Goal: Transaction & Acquisition: Obtain resource

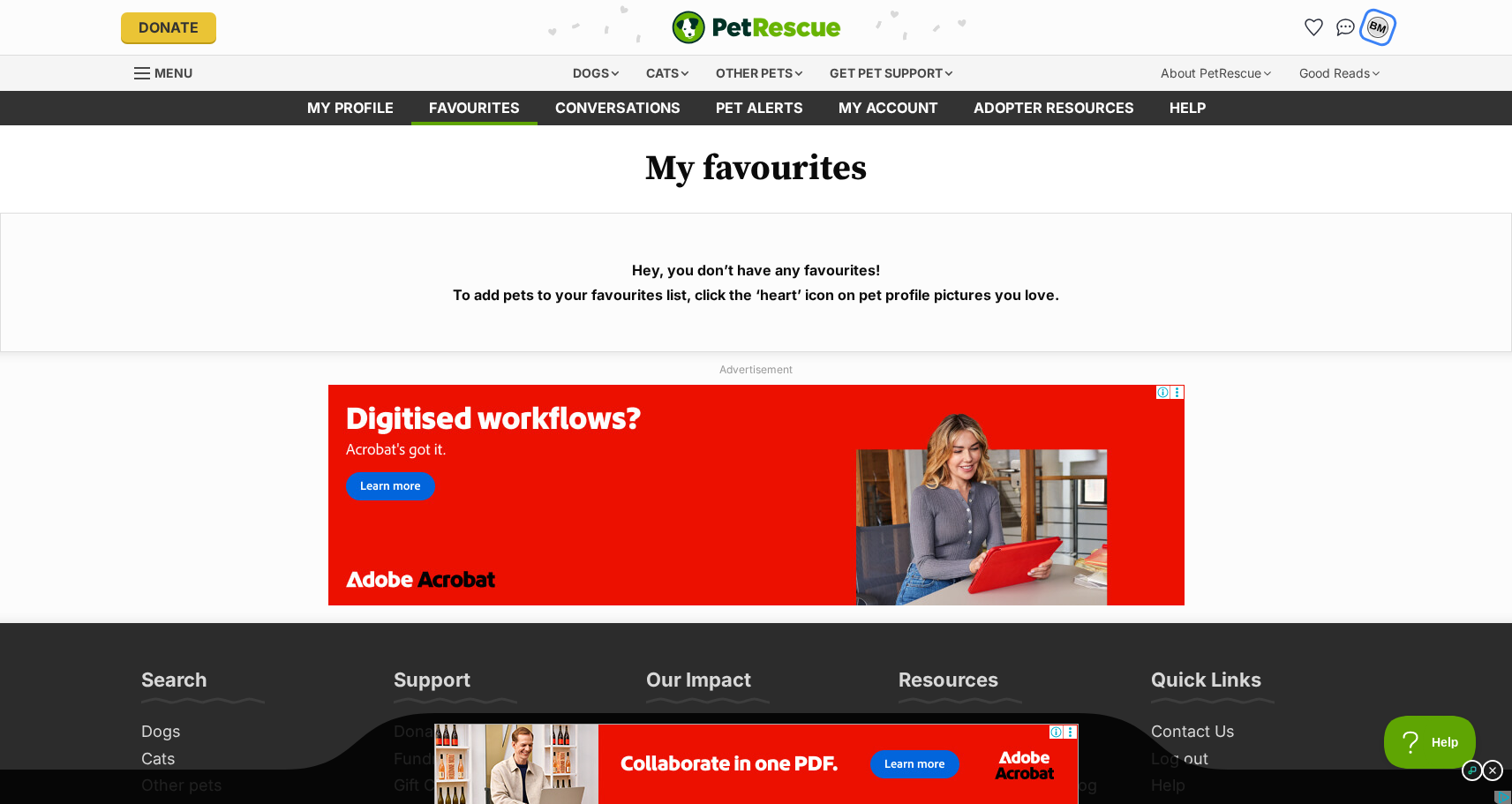
click at [1375, 30] on div "BM" at bounding box center [1377, 27] width 23 height 23
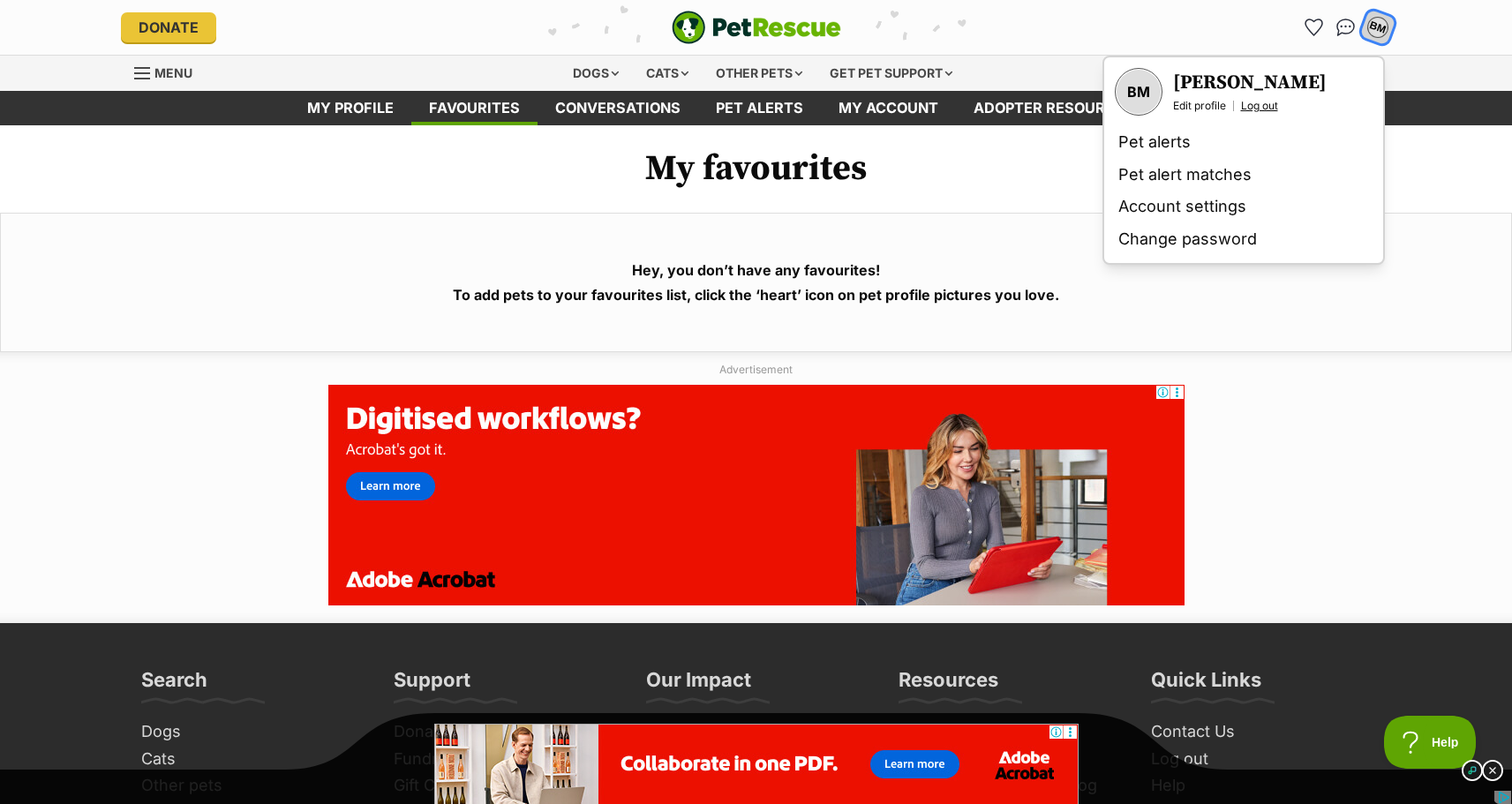
click at [1265, 105] on link "Log out" at bounding box center [1260, 106] width 37 height 14
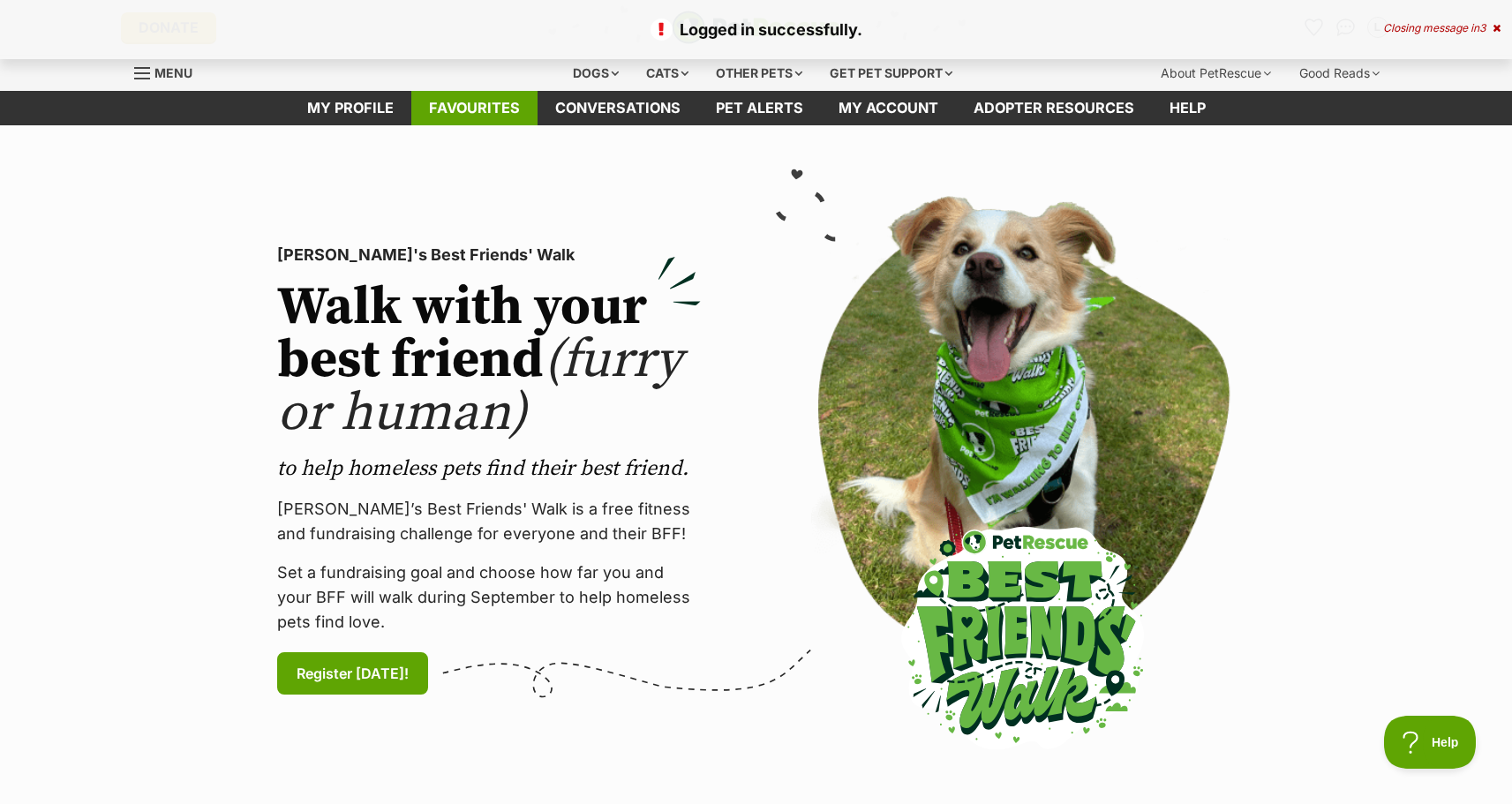
click at [461, 108] on link "Favourites" at bounding box center [474, 108] width 127 height 34
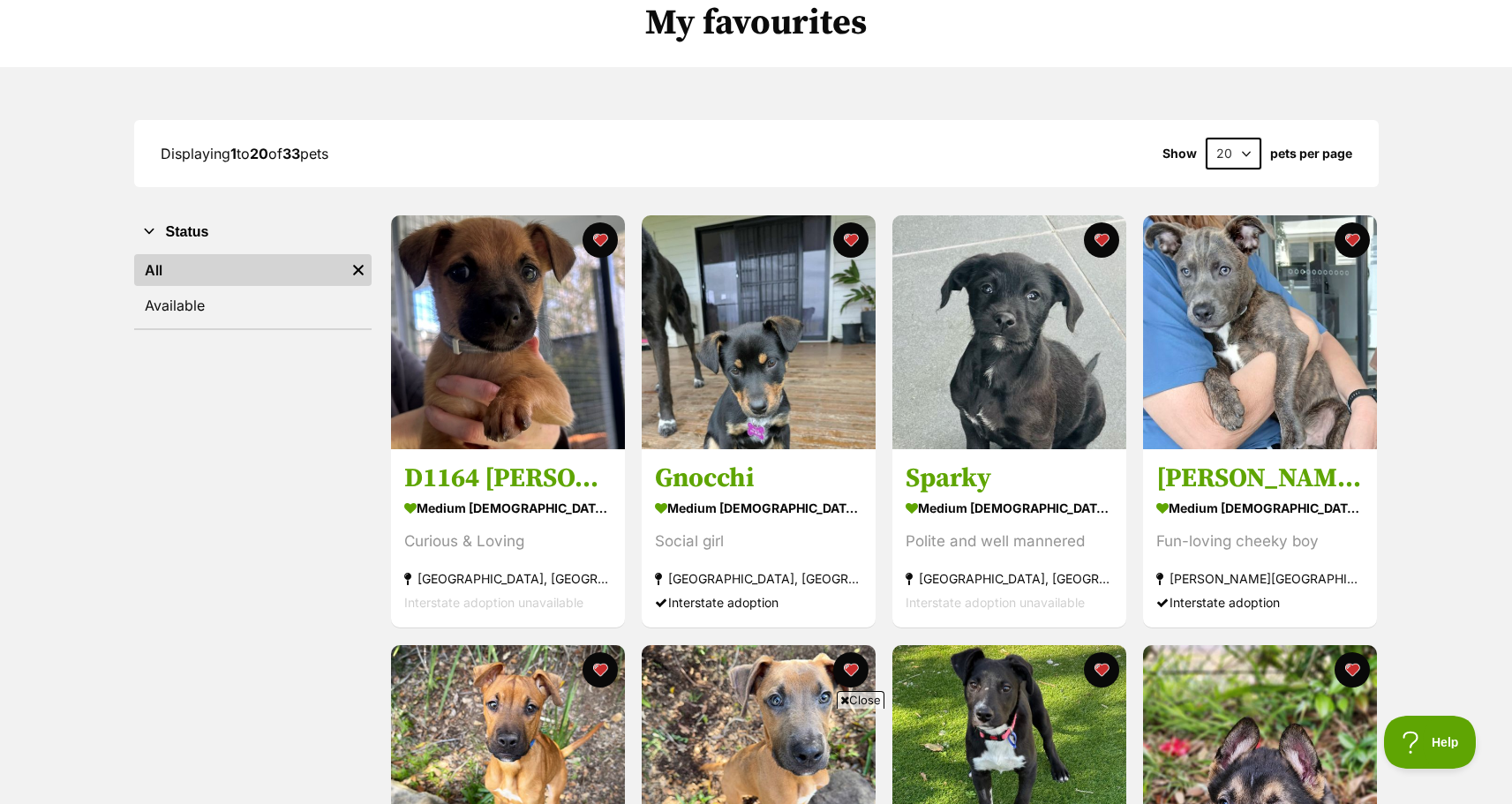
scroll to position [177, 0]
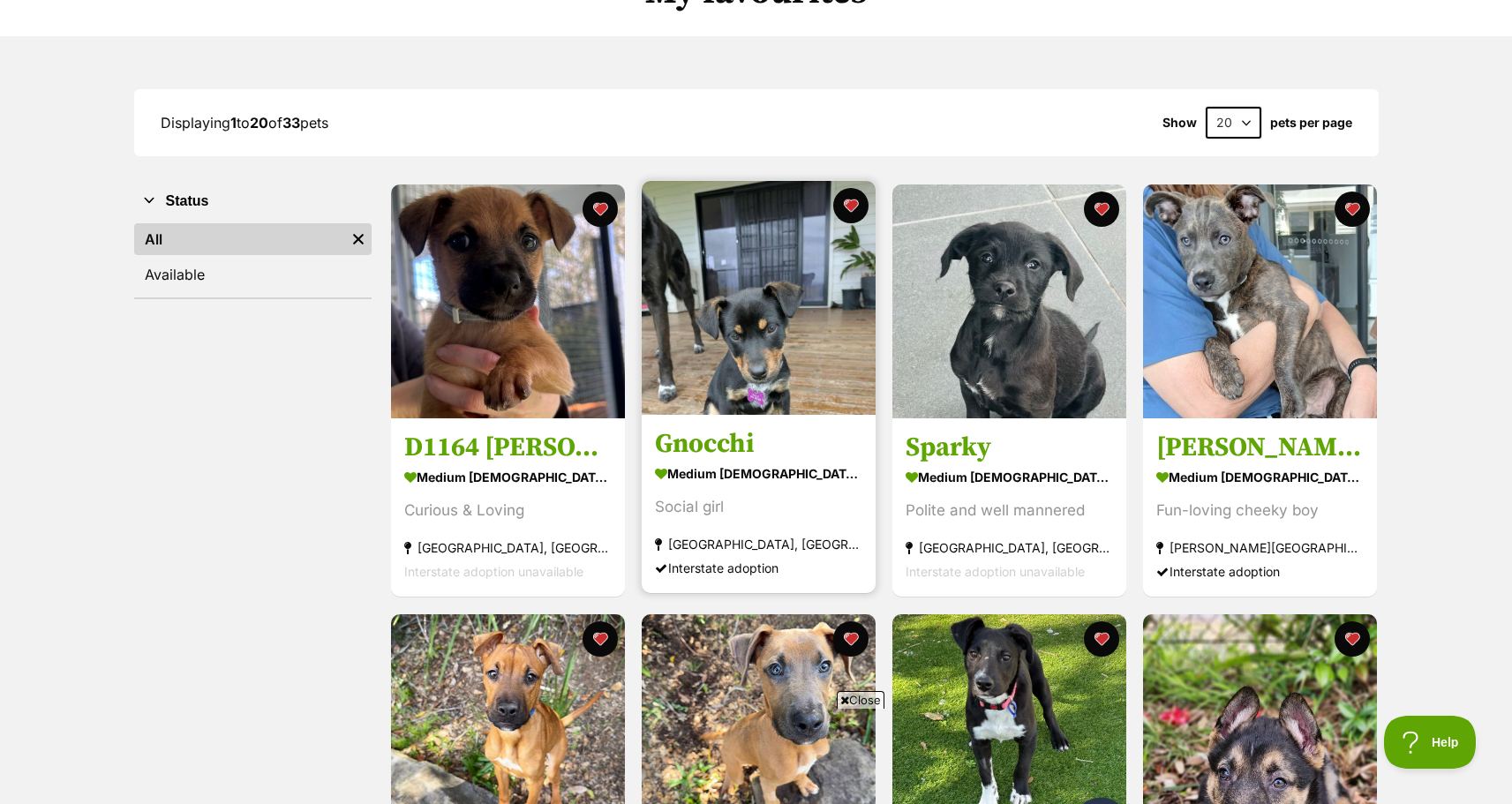
click at [731, 457] on h3 "Gnocchi" at bounding box center [758, 445] width 207 height 33
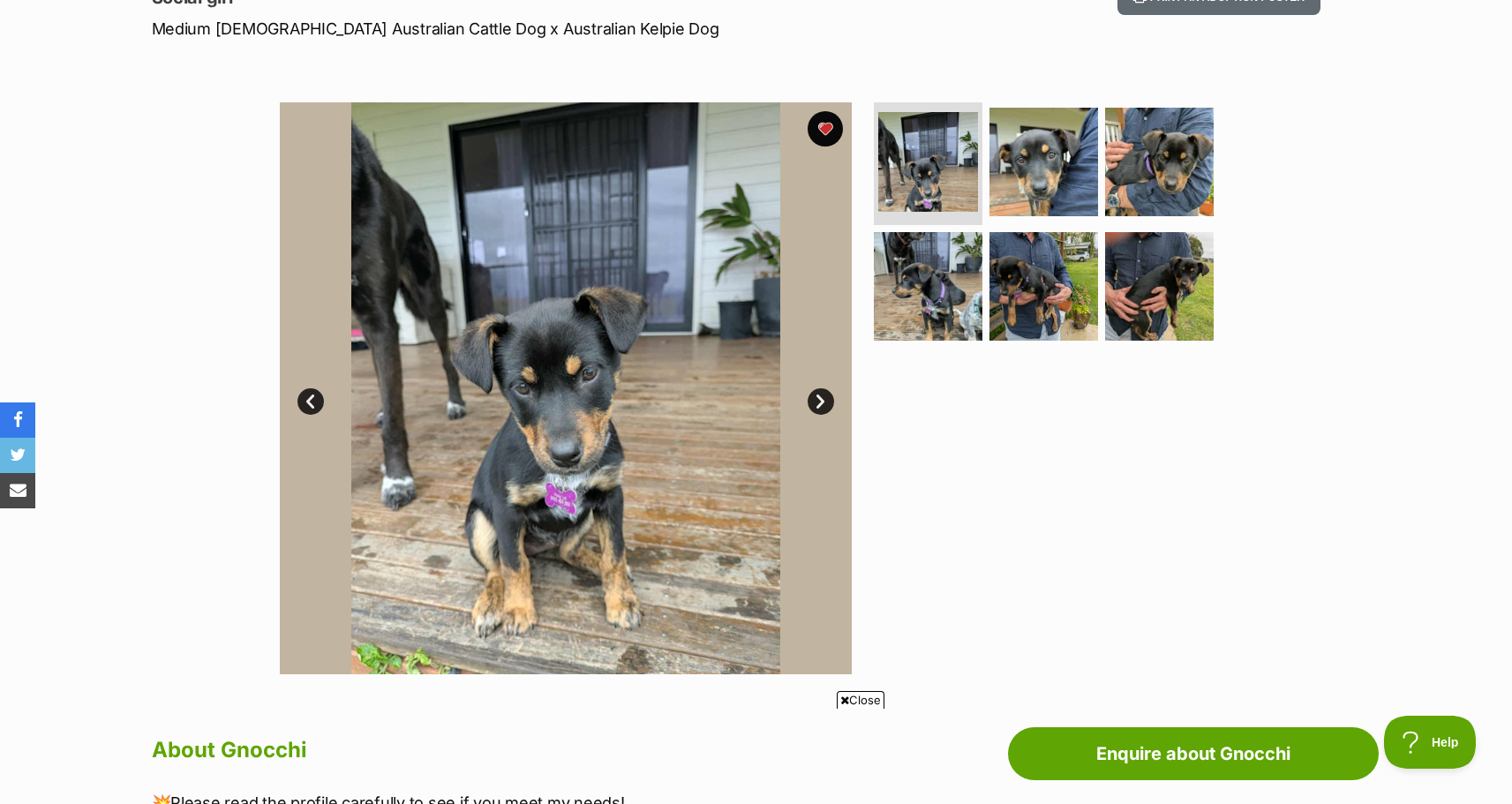
click at [819, 402] on link "Next" at bounding box center [821, 402] width 27 height 27
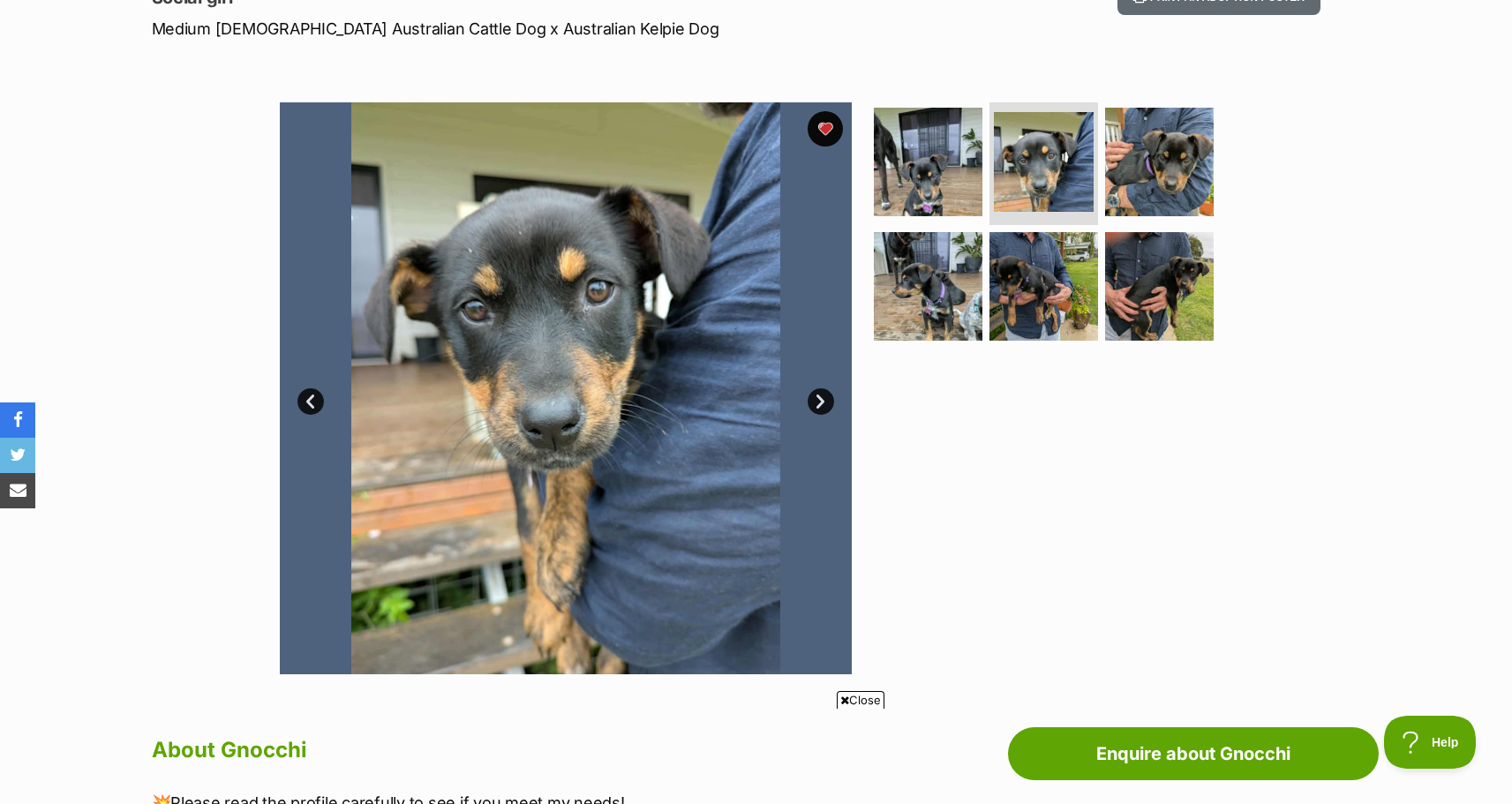
click at [819, 402] on link "Next" at bounding box center [821, 402] width 27 height 27
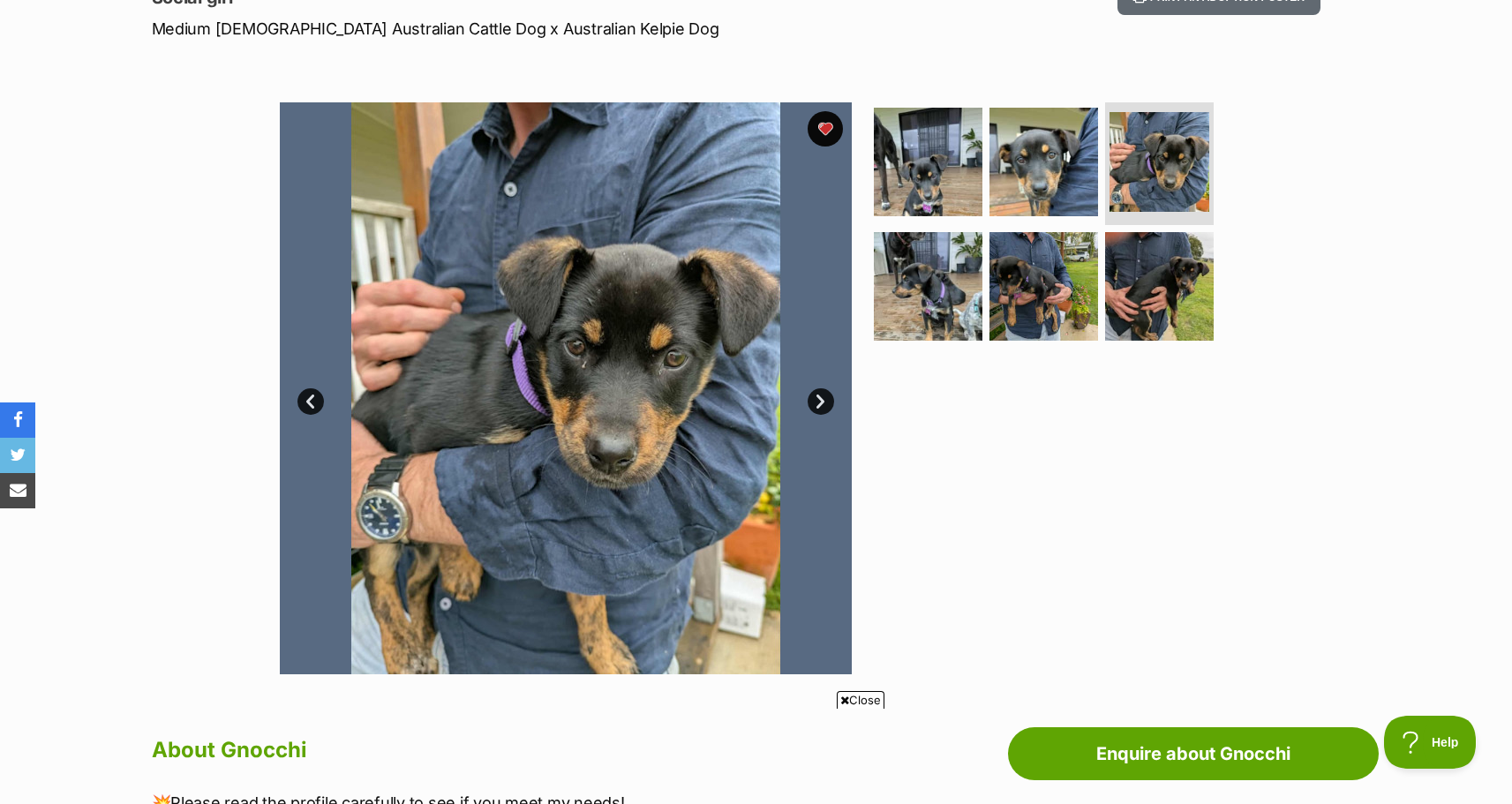
click at [819, 402] on link "Next" at bounding box center [821, 402] width 27 height 27
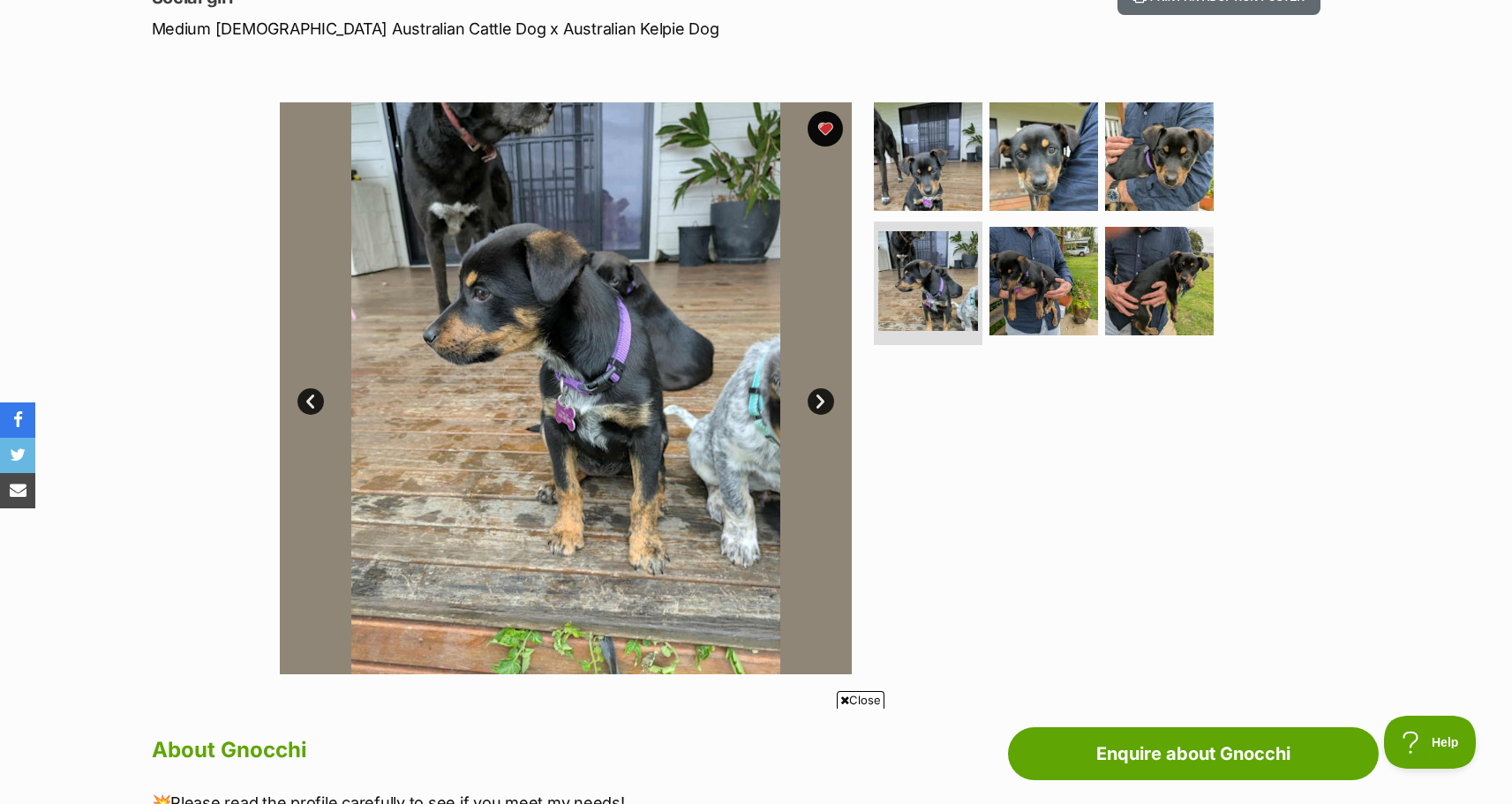
click at [819, 402] on link "Next" at bounding box center [821, 402] width 27 height 27
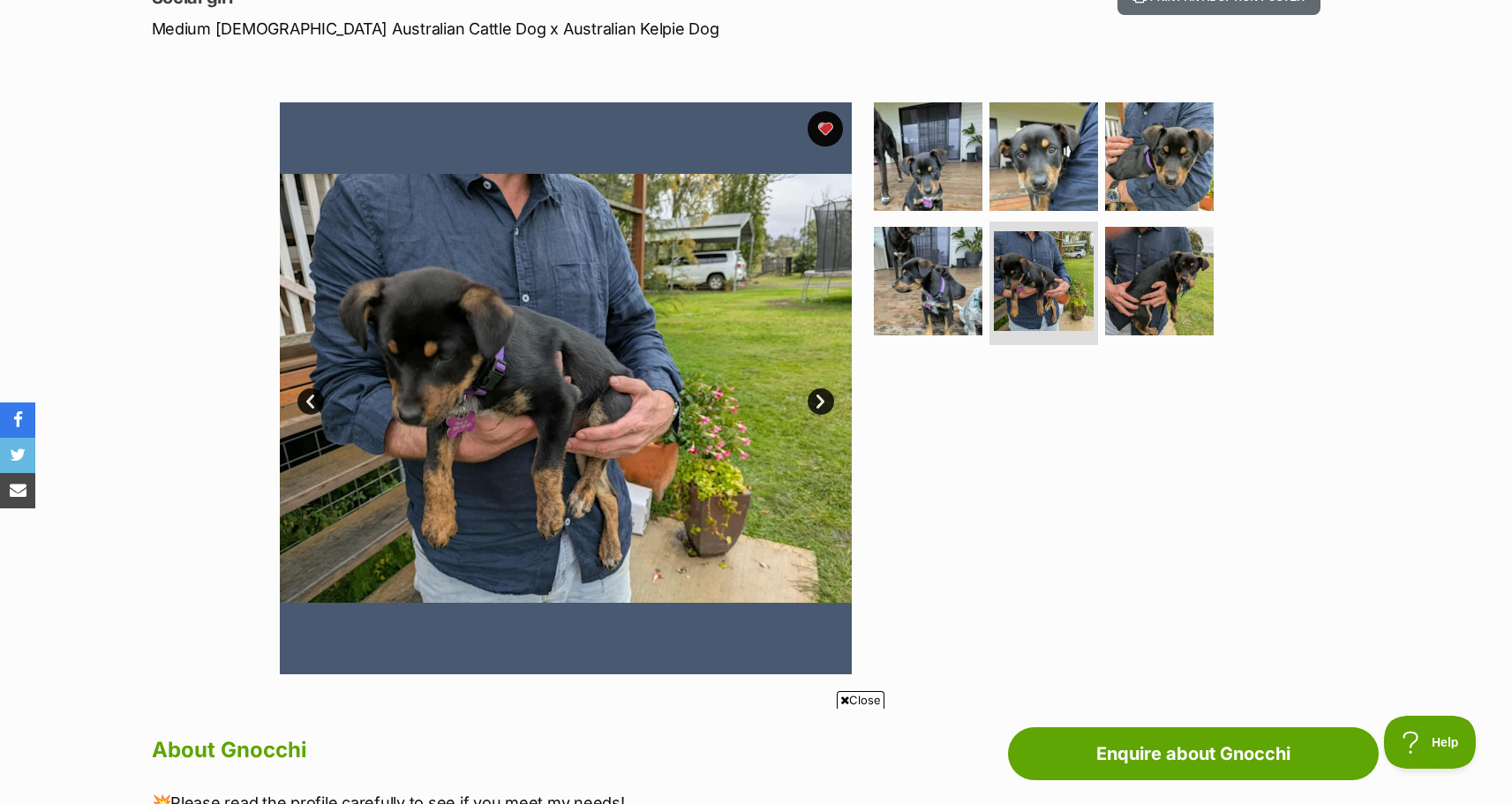
click at [819, 402] on link "Next" at bounding box center [821, 402] width 27 height 27
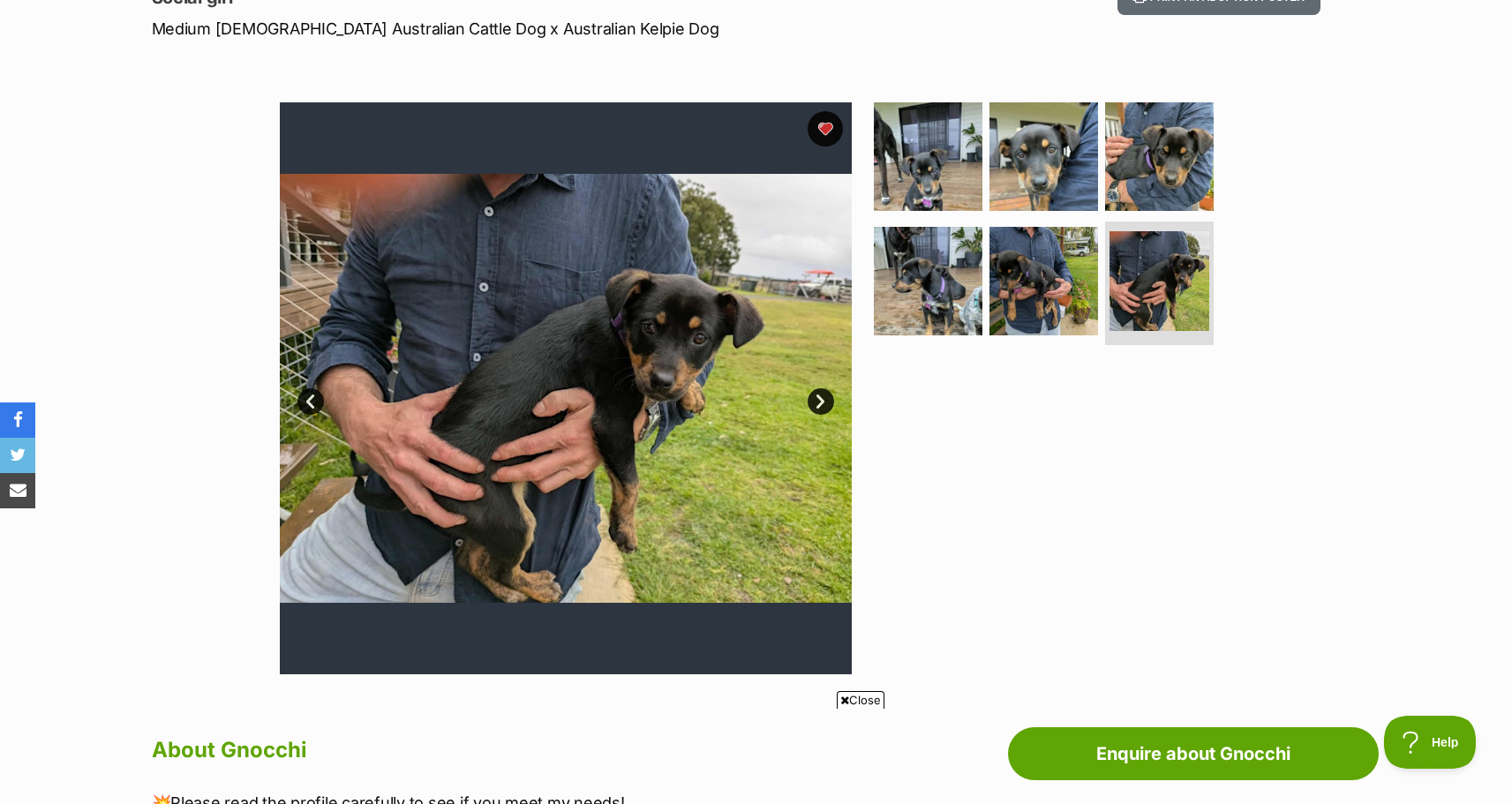
click at [819, 402] on link "Next" at bounding box center [821, 402] width 27 height 27
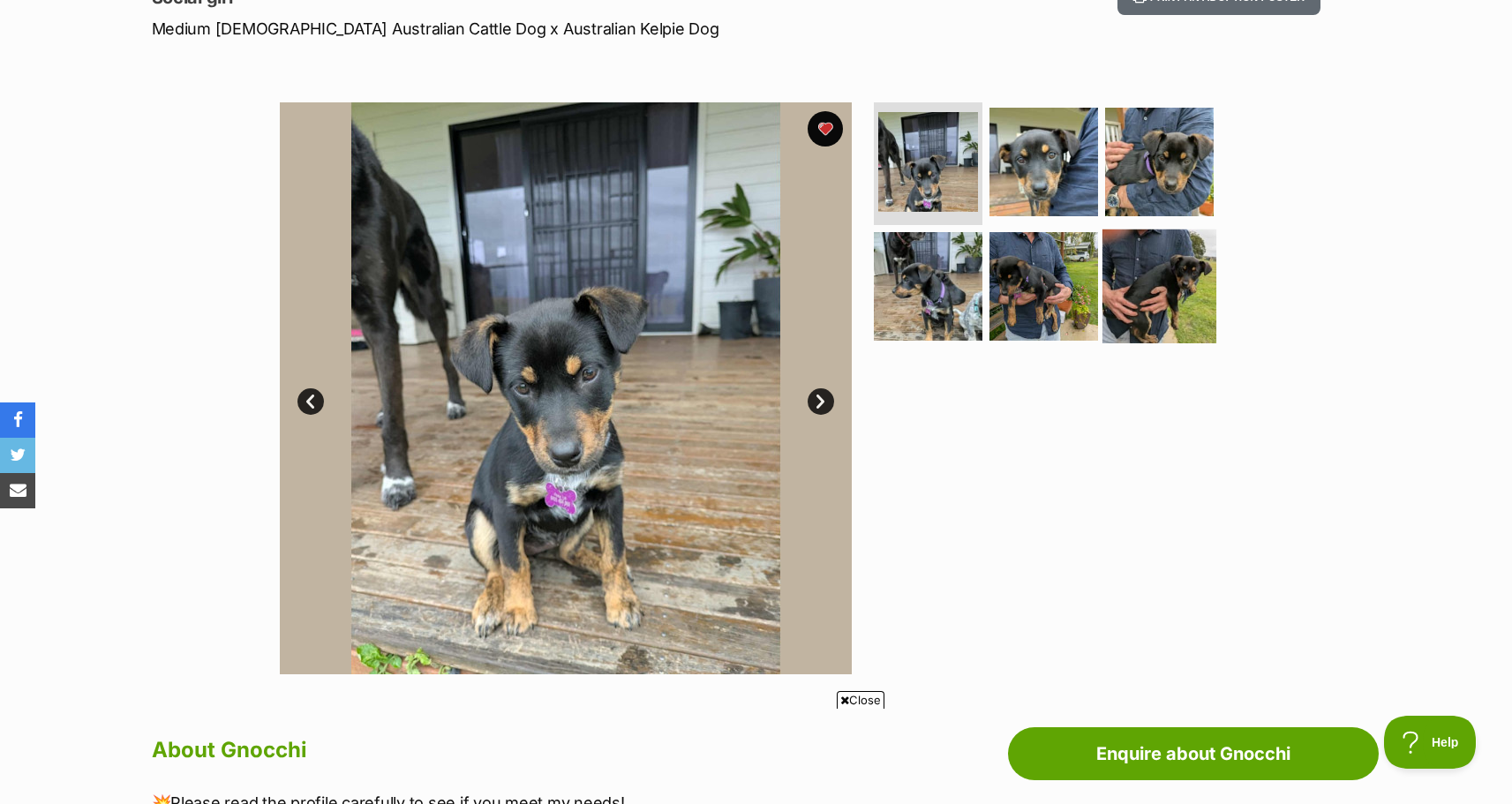
click at [1139, 279] on img at bounding box center [1160, 287] width 114 height 114
